Goal: Navigation & Orientation: Find specific page/section

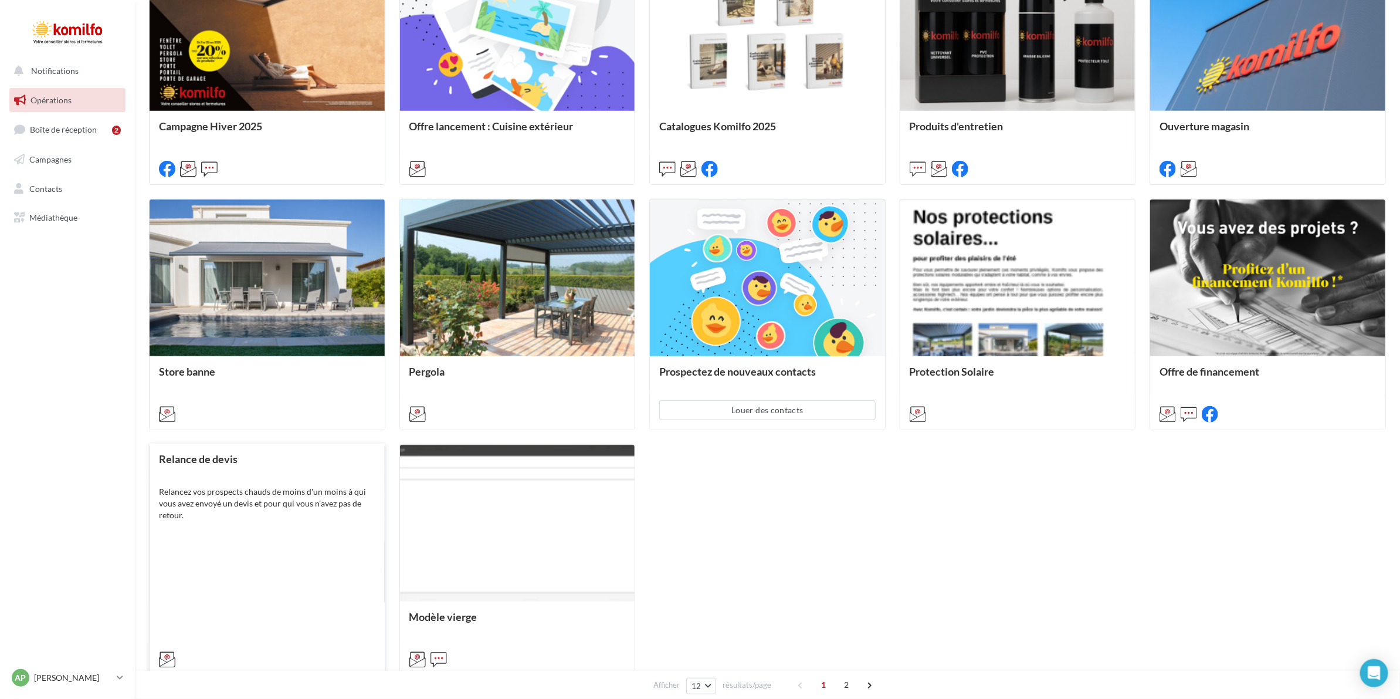
scroll to position [513, 0]
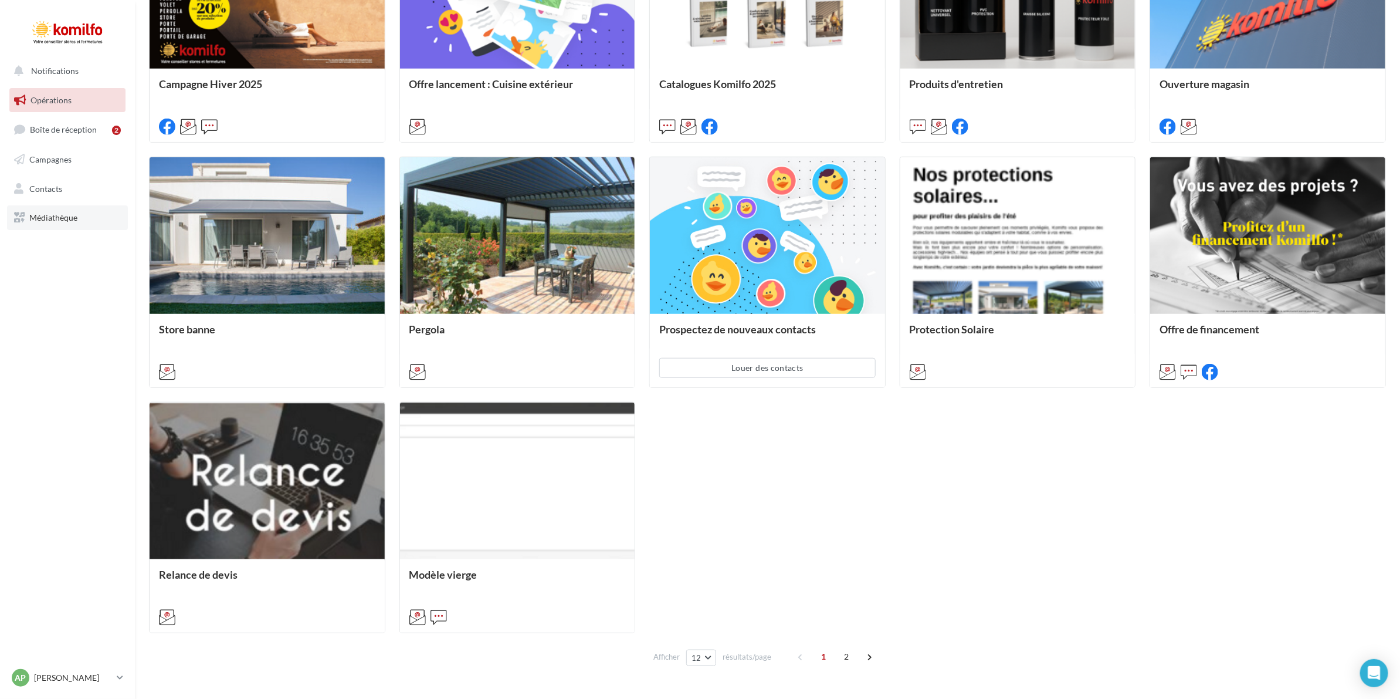
click at [43, 214] on span "Médiathèque" at bounding box center [53, 217] width 48 height 10
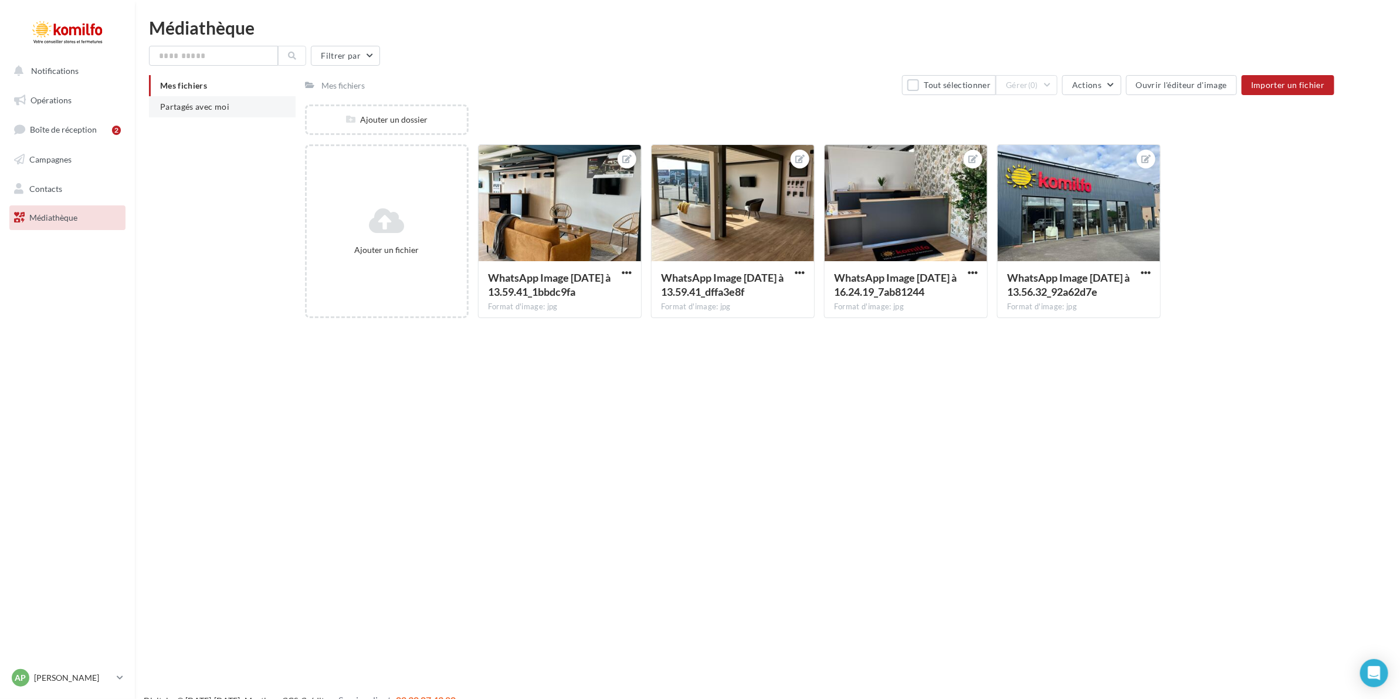
click at [174, 109] on span "Partagés avec moi" at bounding box center [194, 106] width 69 height 10
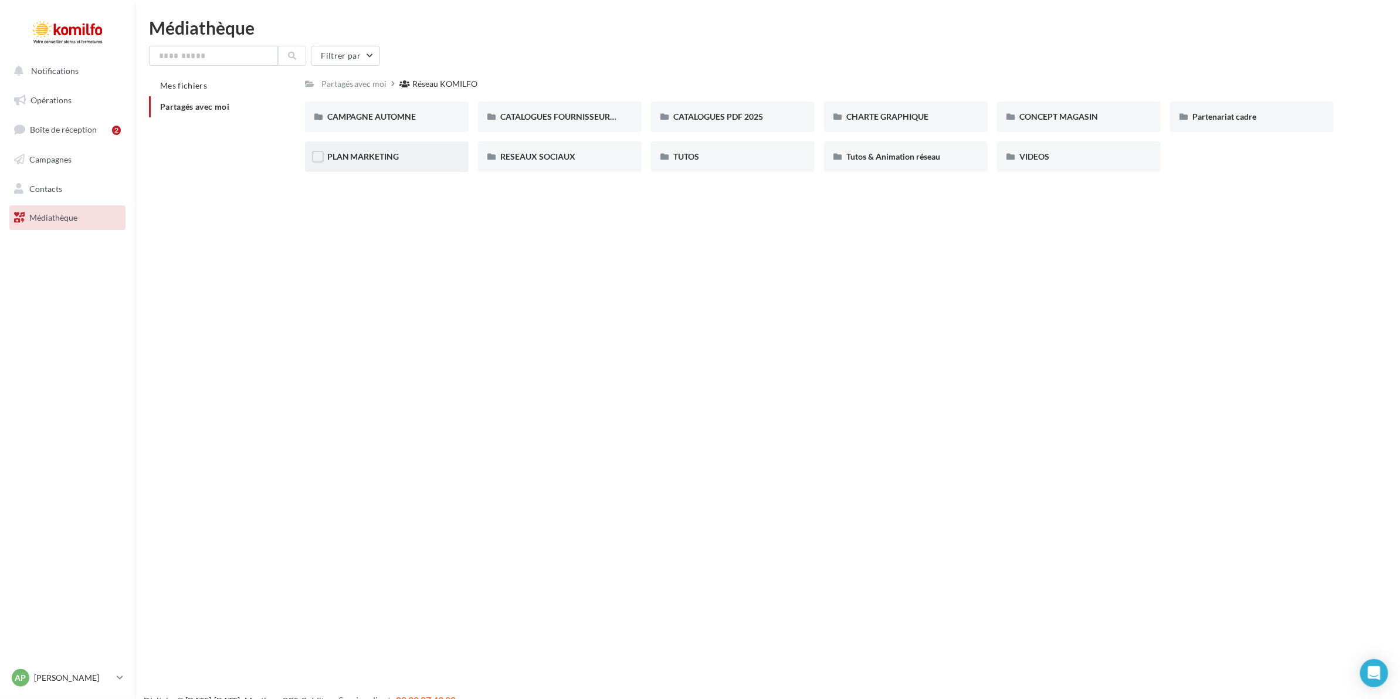
click at [421, 151] on div "PLAN MARKETING" at bounding box center [386, 157] width 119 height 12
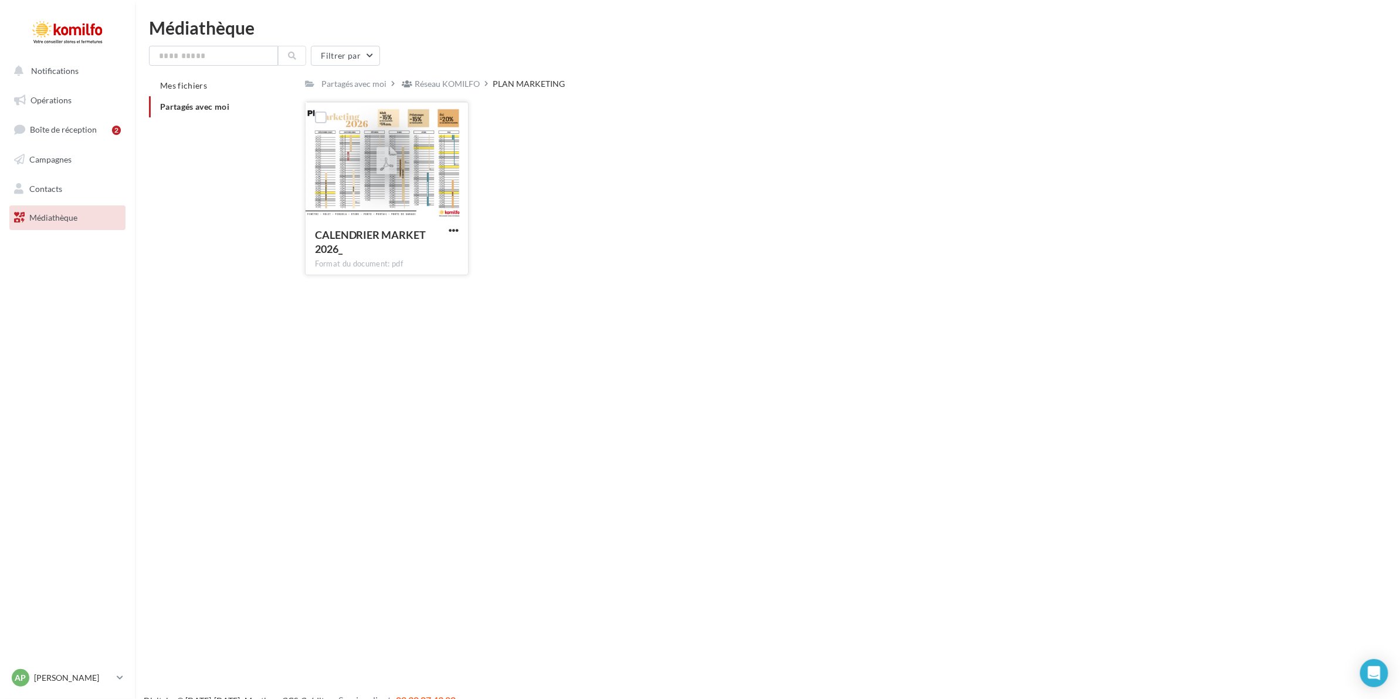
click at [430, 162] on div at bounding box center [387, 160] width 162 height 117
click at [427, 81] on div "Réseau KOMILFO" at bounding box center [447, 84] width 65 height 12
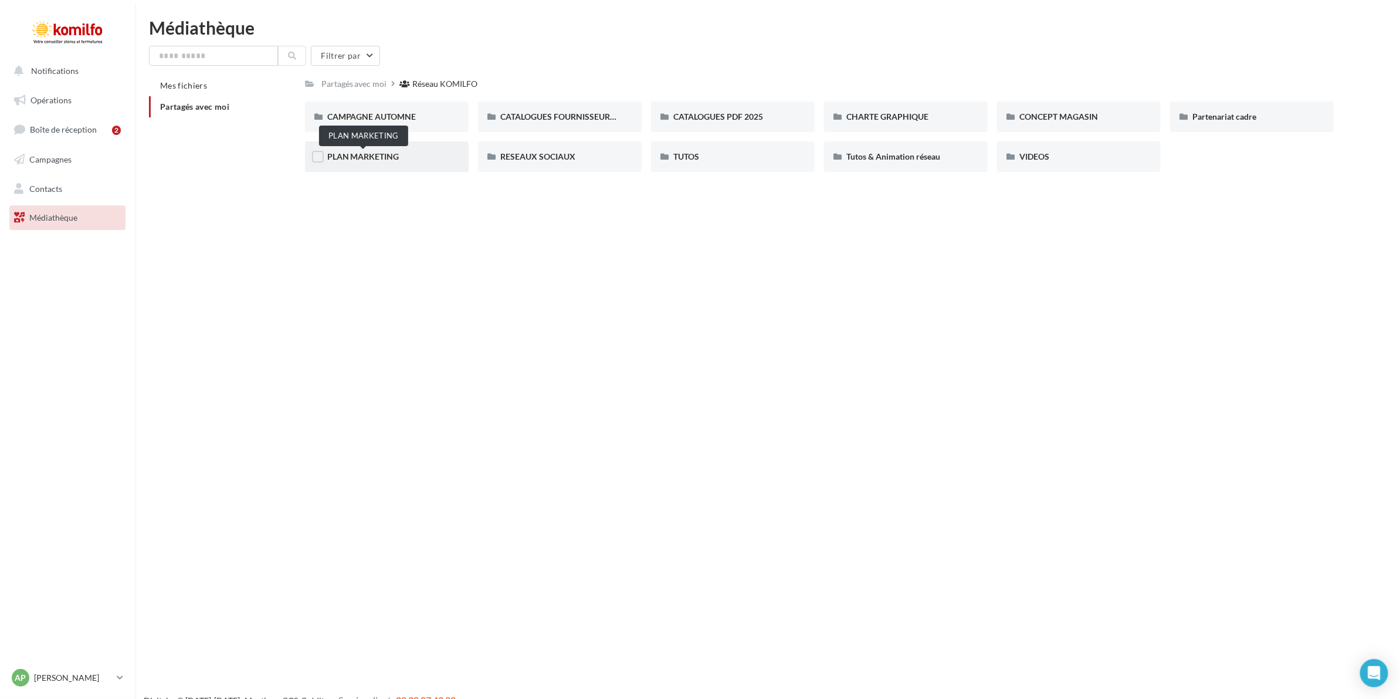
click at [352, 159] on span "PLAN MARKETING" at bounding box center [363, 156] width 72 height 10
